Goal: Find specific page/section: Find specific page/section

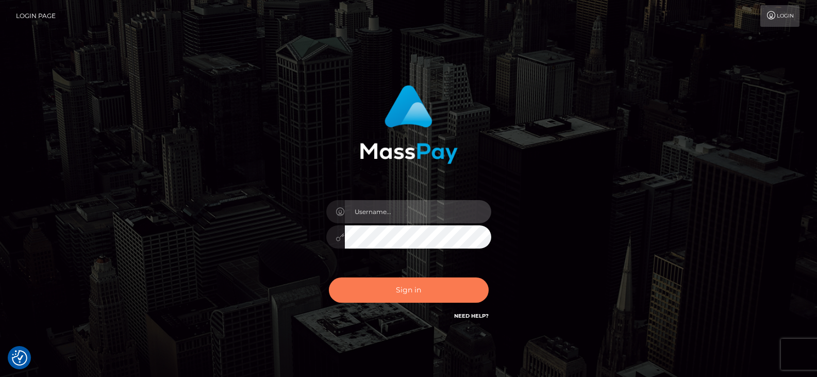
type input "Nocelyn.xcite"
drag, startPoint x: 429, startPoint y: 284, endPoint x: 601, endPoint y: 3, distance: 330.1
click at [434, 281] on button "Sign in" at bounding box center [409, 289] width 160 height 25
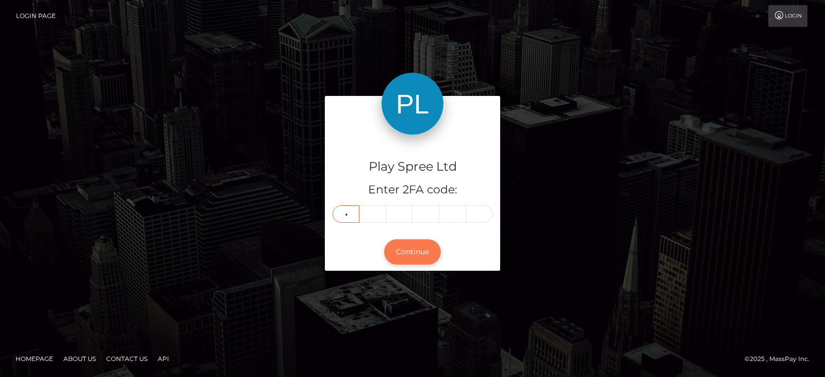
type input "6"
type input "8"
type input "0"
type input "3"
type input "9"
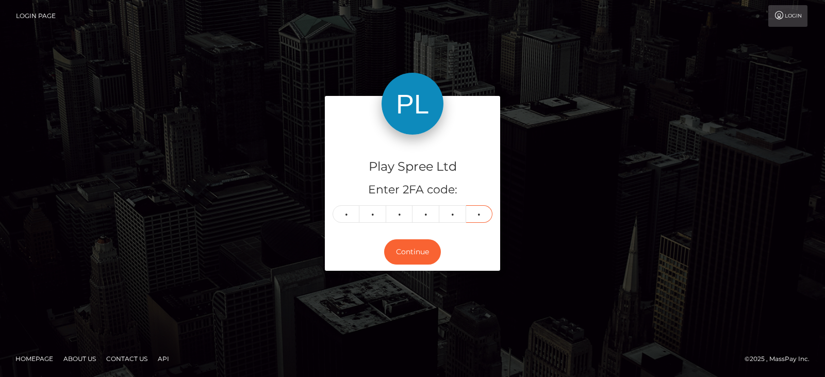
type input "6"
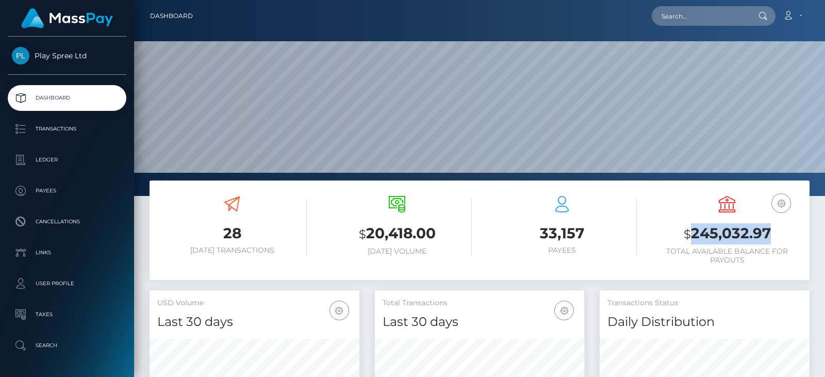
scroll to position [183, 209]
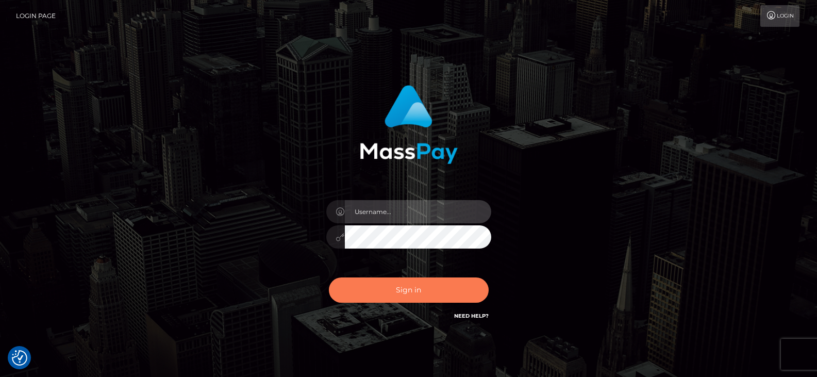
type input "Nocelyn.xcite"
click at [408, 299] on button "Sign in" at bounding box center [409, 289] width 160 height 25
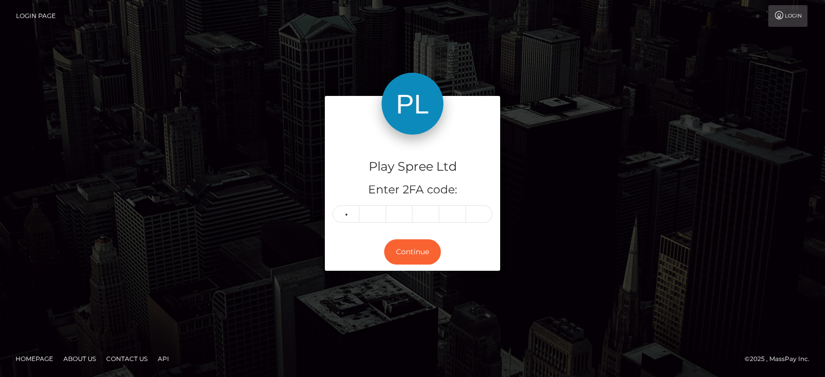
type input "4"
type input "1"
type input "8"
type input "3"
type input "1"
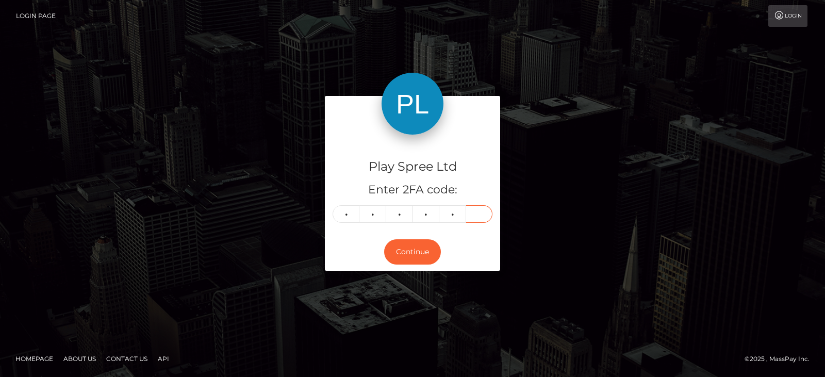
type input "5"
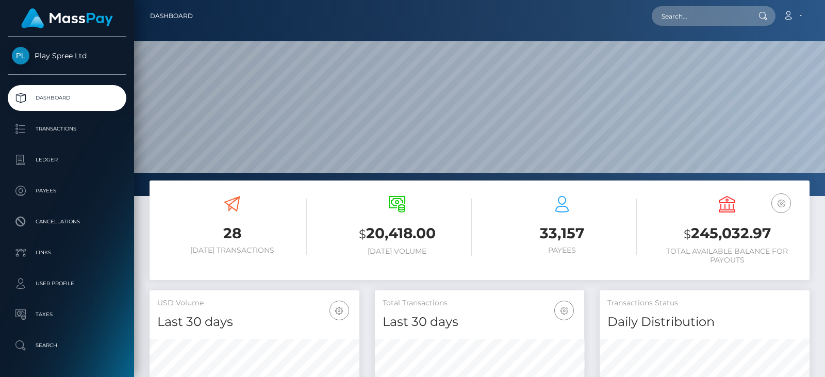
scroll to position [183, 209]
click at [706, 14] on input "text" at bounding box center [699, 16] width 97 height 20
paste input "1609546"
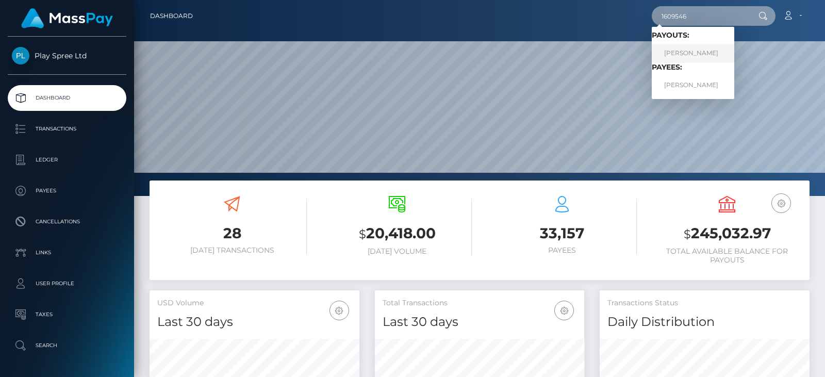
type input "1609546"
click at [694, 50] on link "ANTHONY JAMES DILUZIO" at bounding box center [692, 53] width 82 height 19
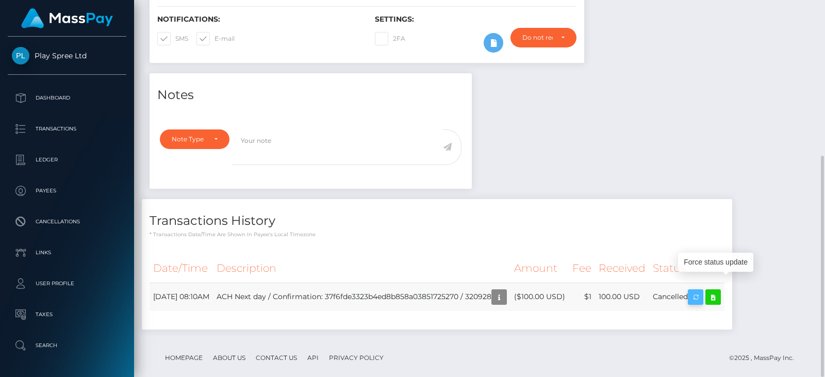
scroll to position [124, 209]
